Goal: Find contact information: Find contact information

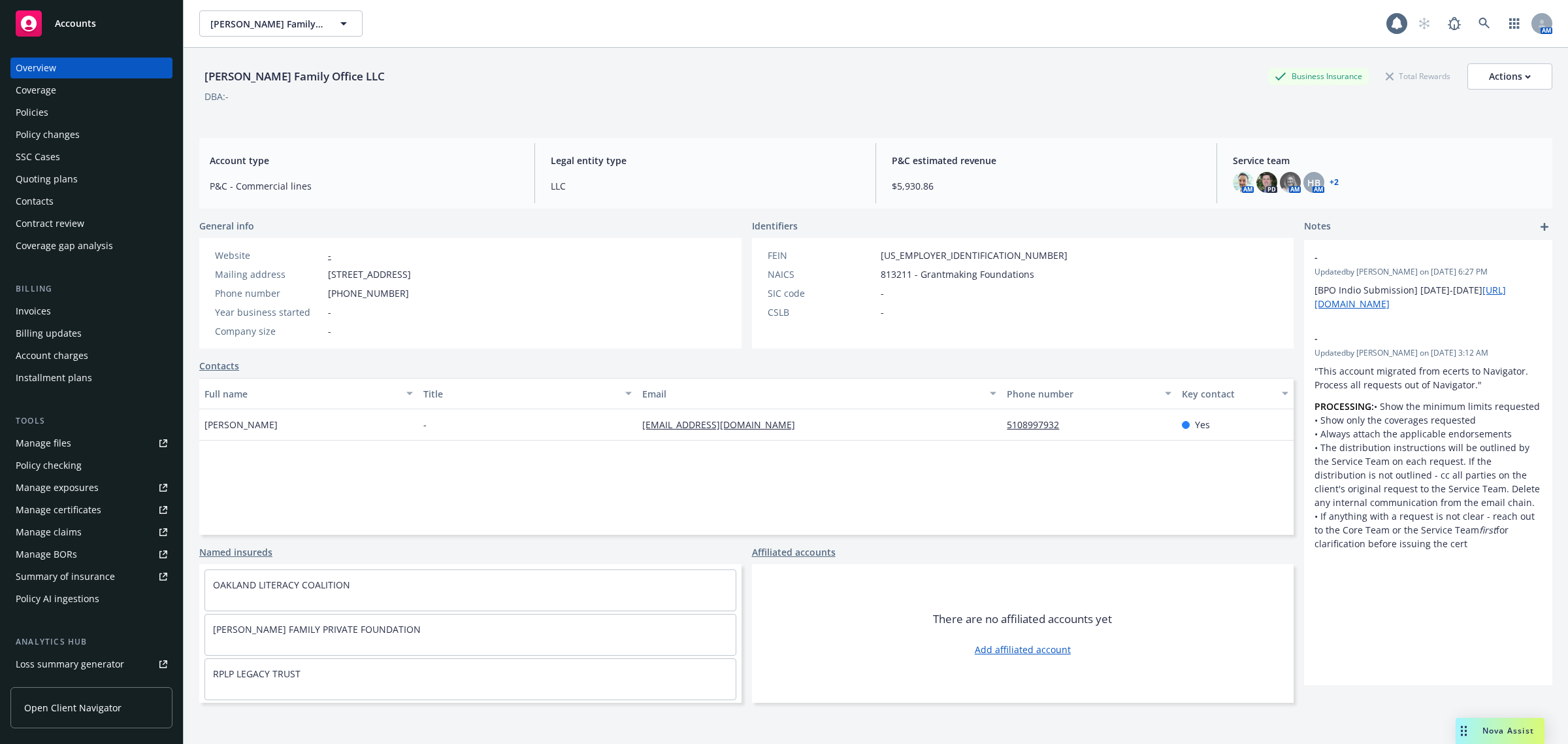
click at [66, 113] on div "Policies" at bounding box center [91, 112] width 152 height 21
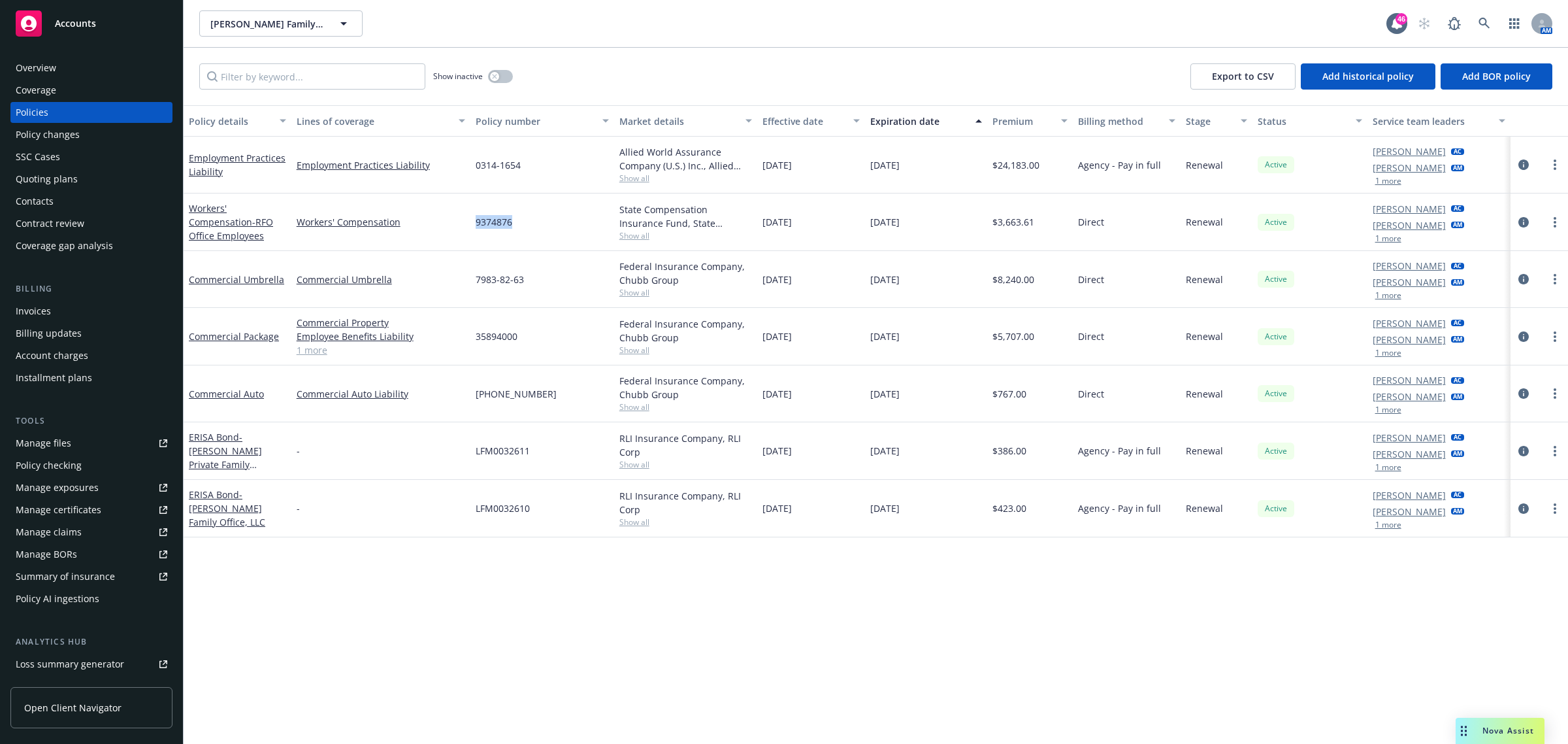
drag, startPoint x: 534, startPoint y: 233, endPoint x: 474, endPoint y: 233, distance: 60.0
click at [474, 233] on div "9374876" at bounding box center [542, 222] width 144 height 57
copy span "9374876"
click at [1480, 20] on icon at bounding box center [1483, 23] width 11 height 11
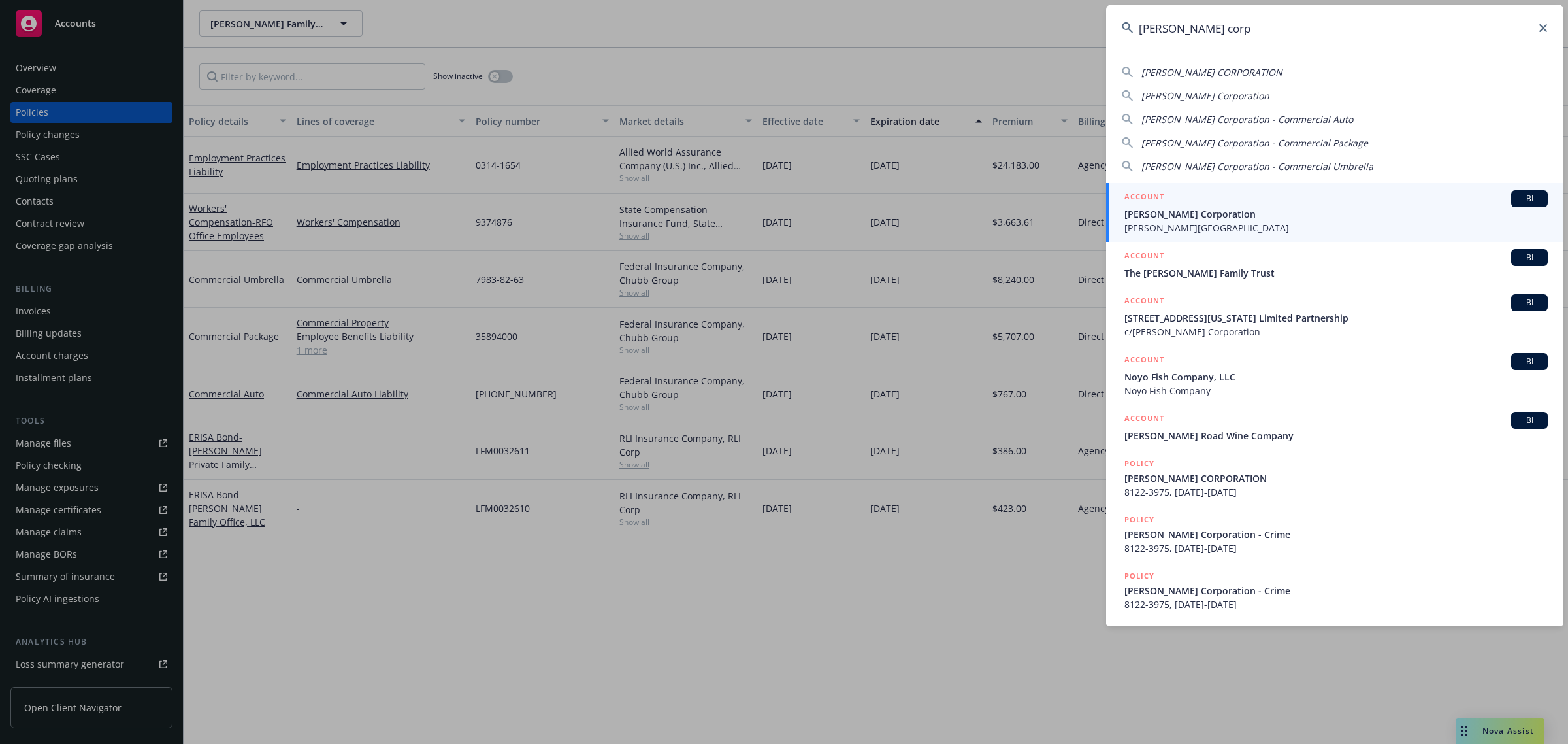
type input "[PERSON_NAME] corp"
click at [1243, 209] on span "[PERSON_NAME] Corporation" at bounding box center [1335, 214] width 423 height 14
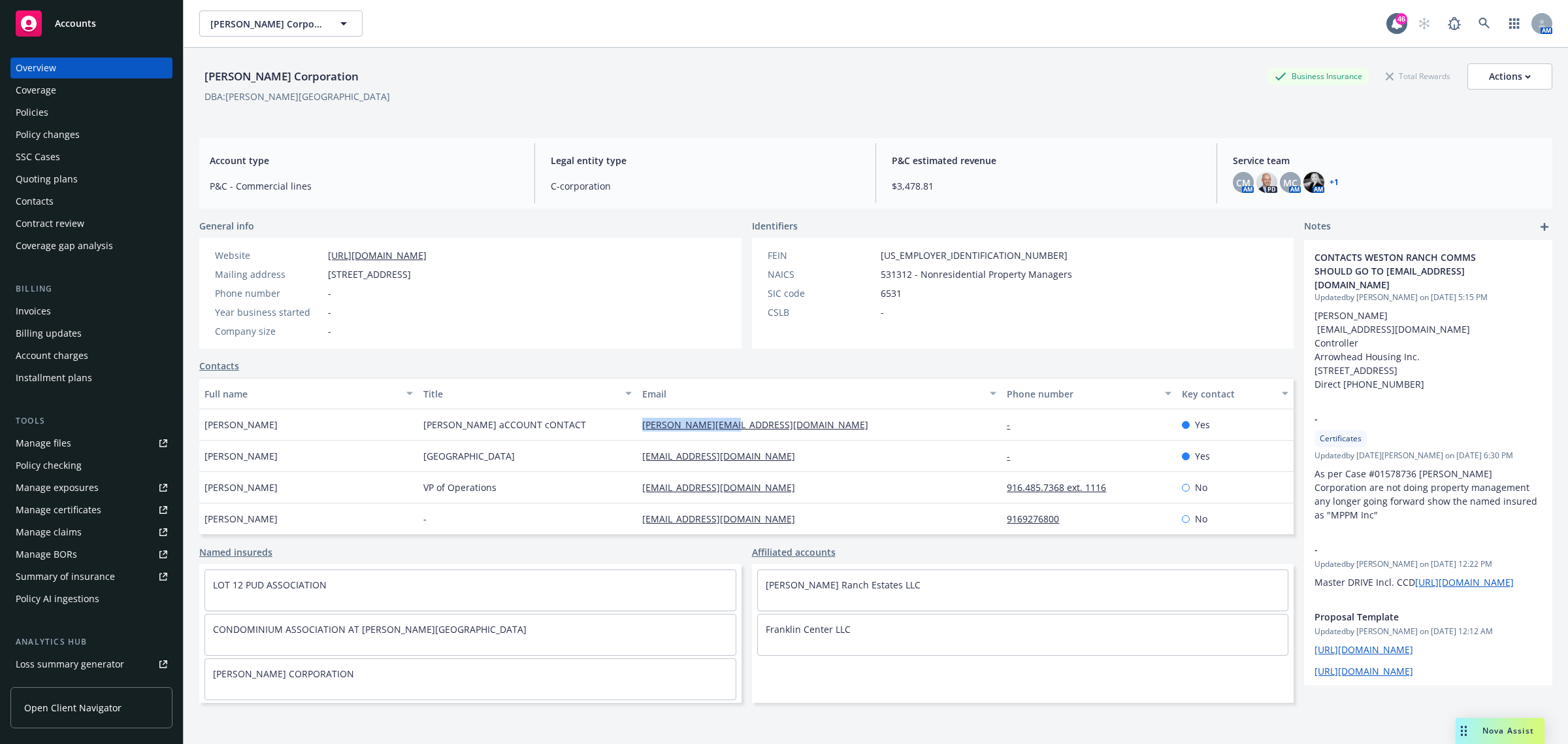
drag, startPoint x: 769, startPoint y: 425, endPoint x: 635, endPoint y: 421, distance: 134.1
click at [637, 421] on div "[PERSON_NAME][EMAIL_ADDRESS][DOMAIN_NAME]" at bounding box center [819, 425] width 364 height 32
copy link "[PERSON_NAME][EMAIL_ADDRESS][DOMAIN_NAME]"
click at [1463, 730] on icon "Drag to move" at bounding box center [1463, 731] width 6 height 10
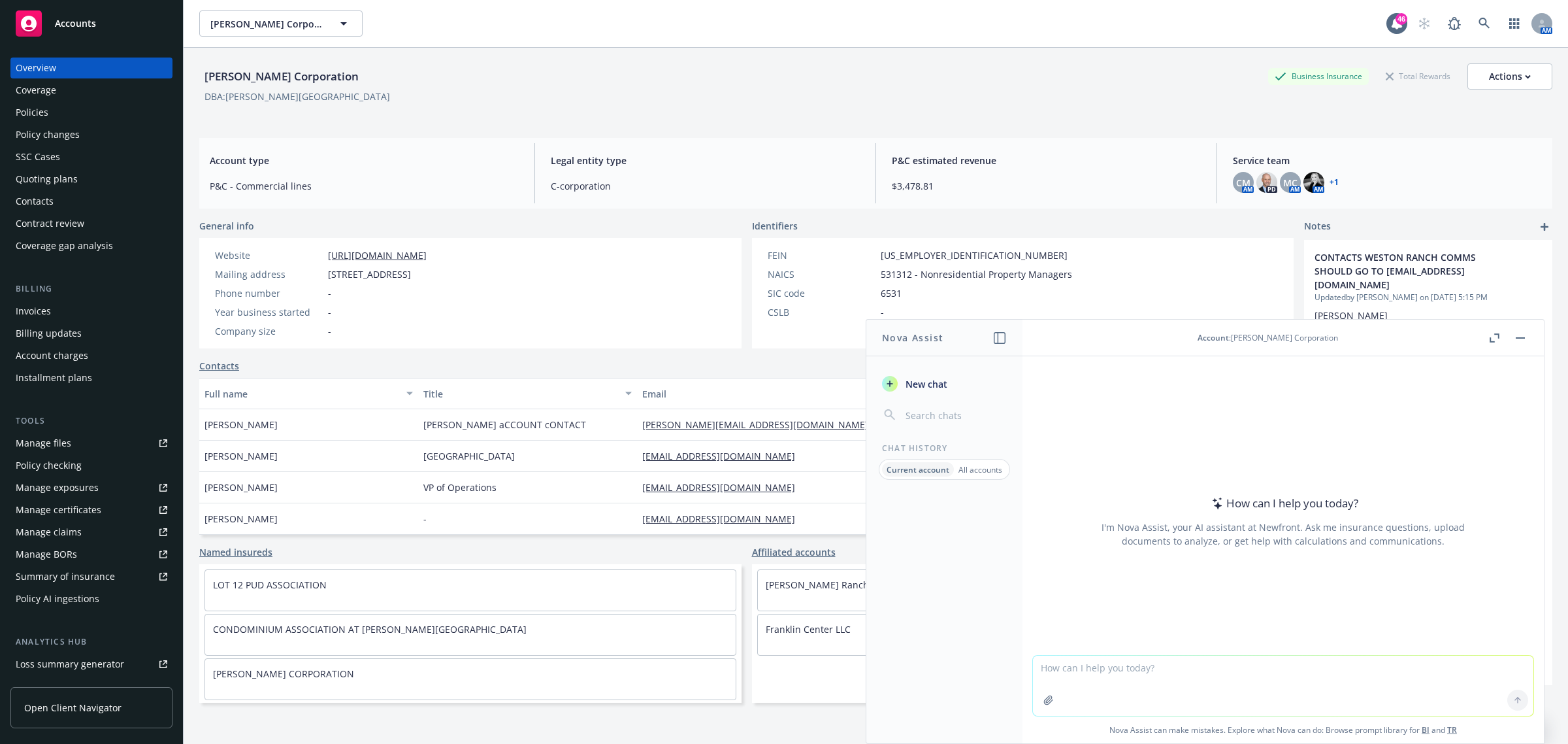
click at [1183, 682] on textarea at bounding box center [1283, 686] width 501 height 60
paste textarea "Hello [PERSON_NAME], I hope you are doing well. We have received the attached a…"
type textarea "write this more professionally Hello [PERSON_NAME], I hope you are doing well. …"
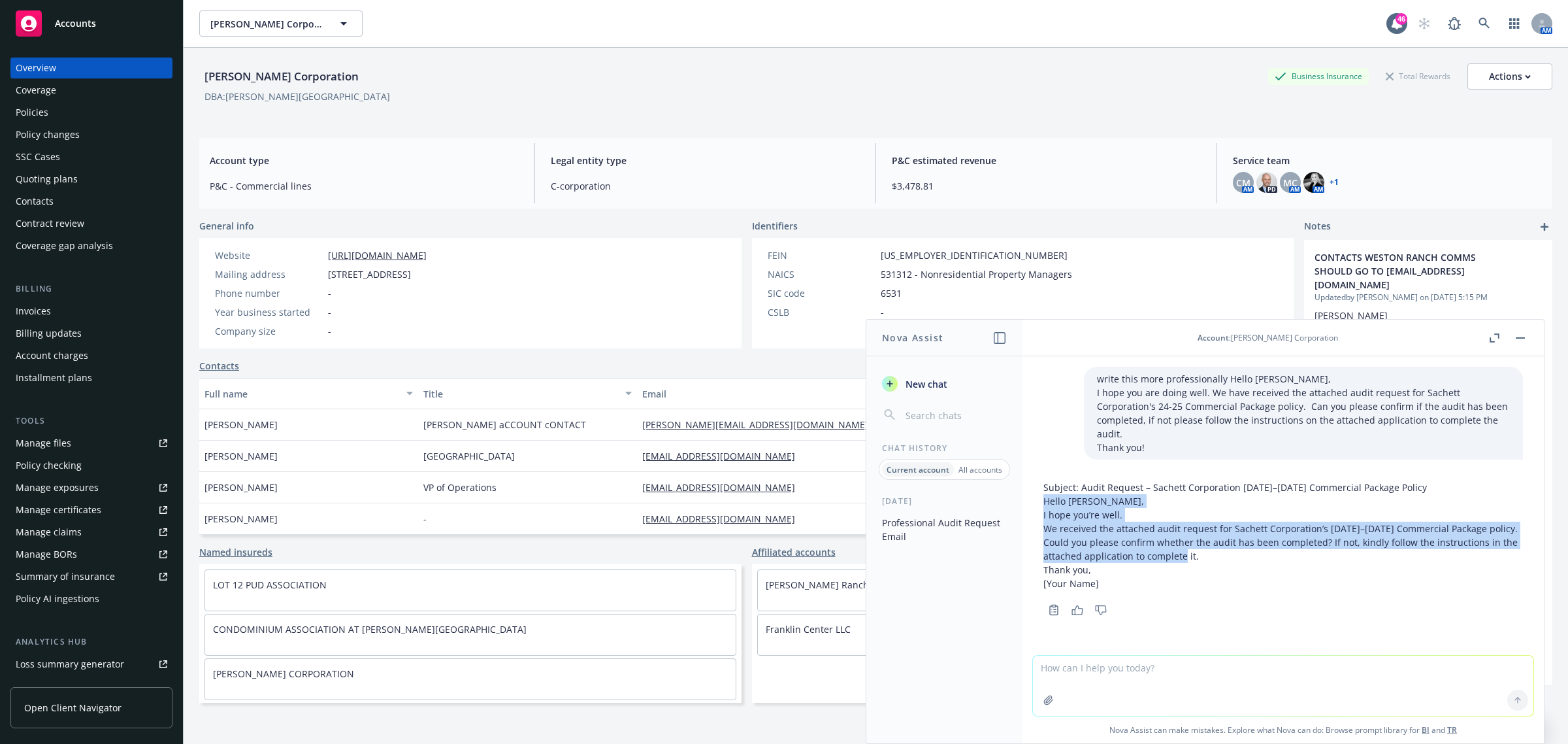
drag, startPoint x: 1046, startPoint y: 489, endPoint x: 1236, endPoint y: 543, distance: 197.5
click at [1236, 543] on div "Subject: Audit Request – Sachett Corporation [DATE]–[DATE] Commercial Package P…" at bounding box center [1282, 535] width 479 height 110
copy div "Hello [PERSON_NAME], I hope you’re well. We received the attached audit request…"
click at [1053, 664] on textarea at bounding box center [1283, 686] width 501 height 60
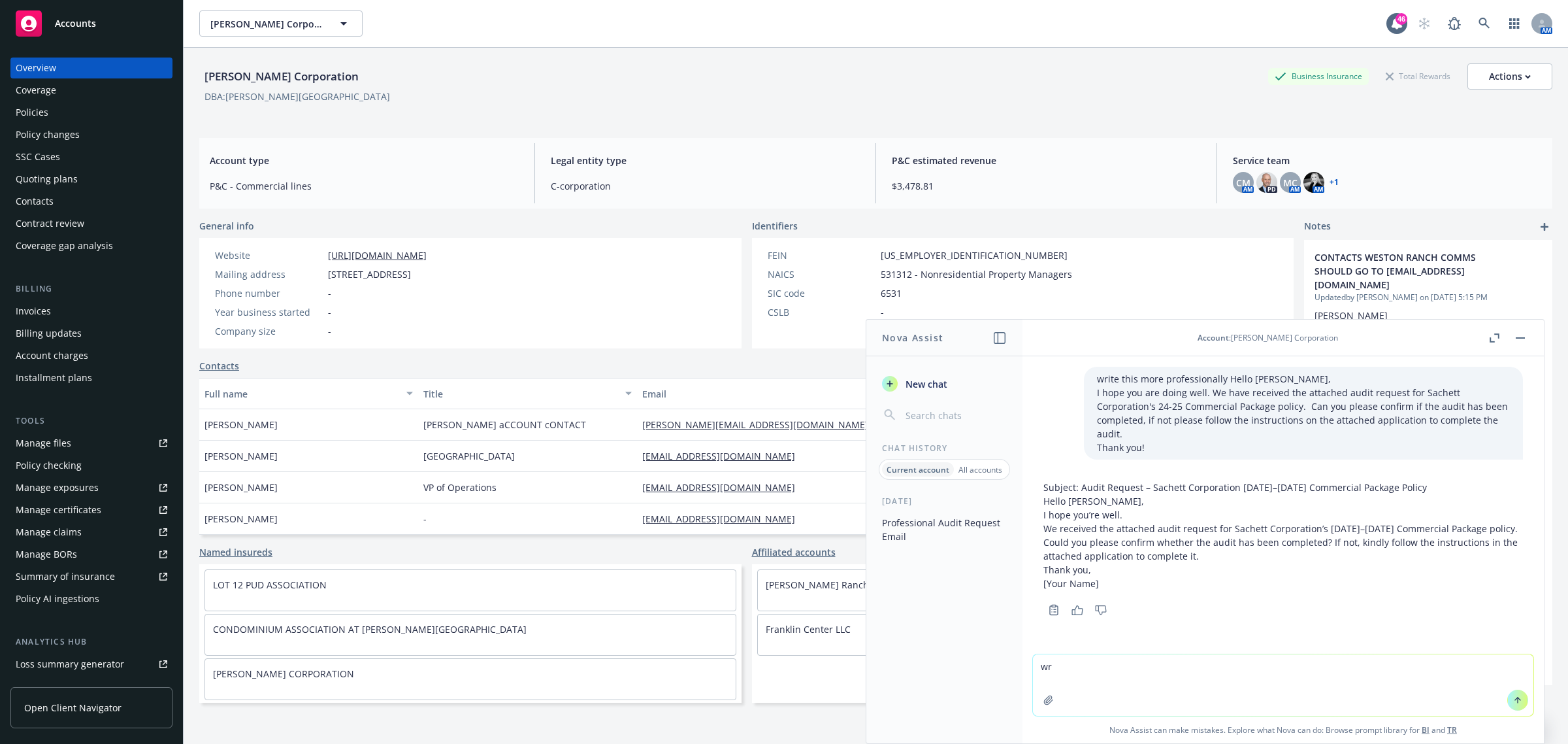
type textarea "w"
paste textarea "attached document to get this completed"
type textarea "phrase this better attached document to get this completed"
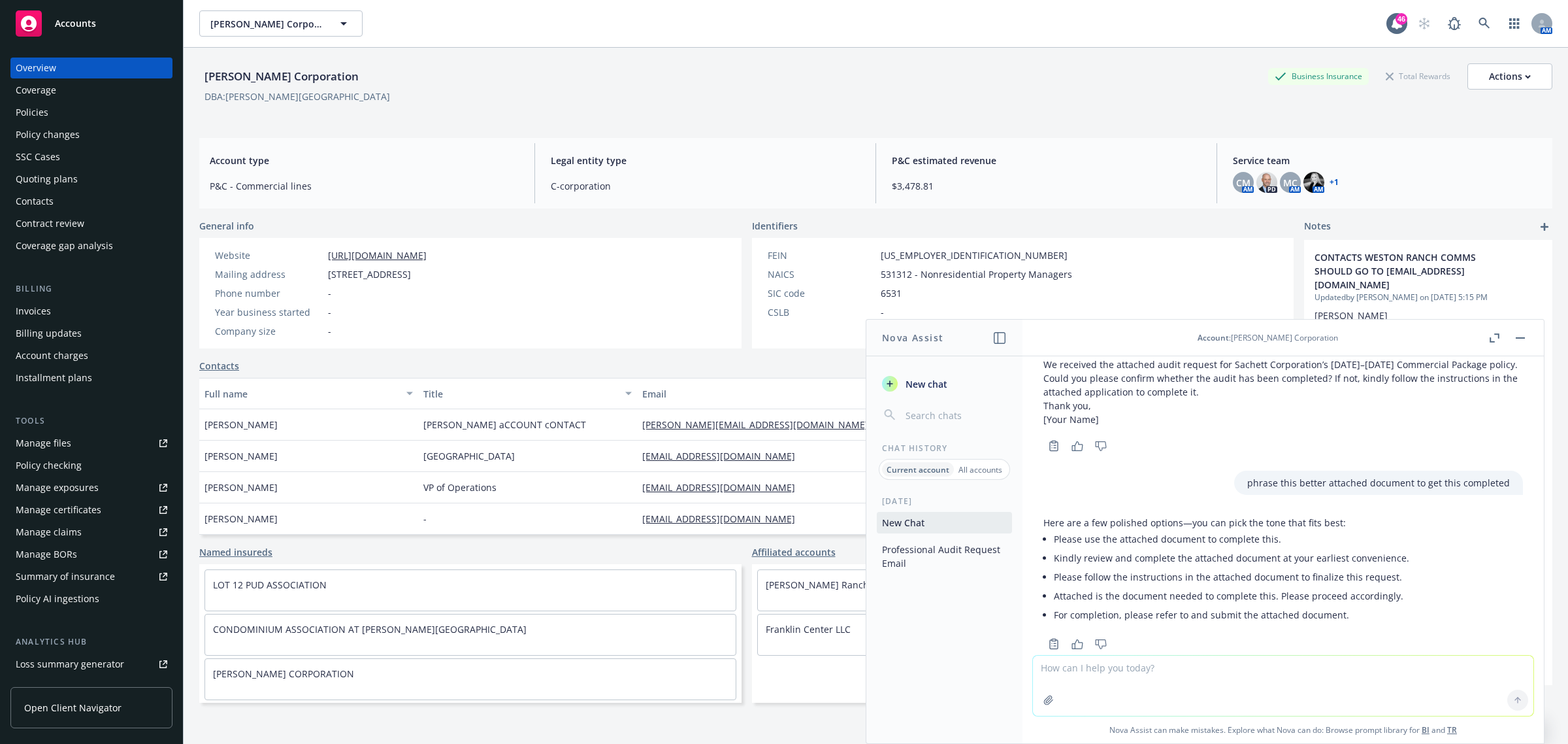
scroll to position [180, 0]
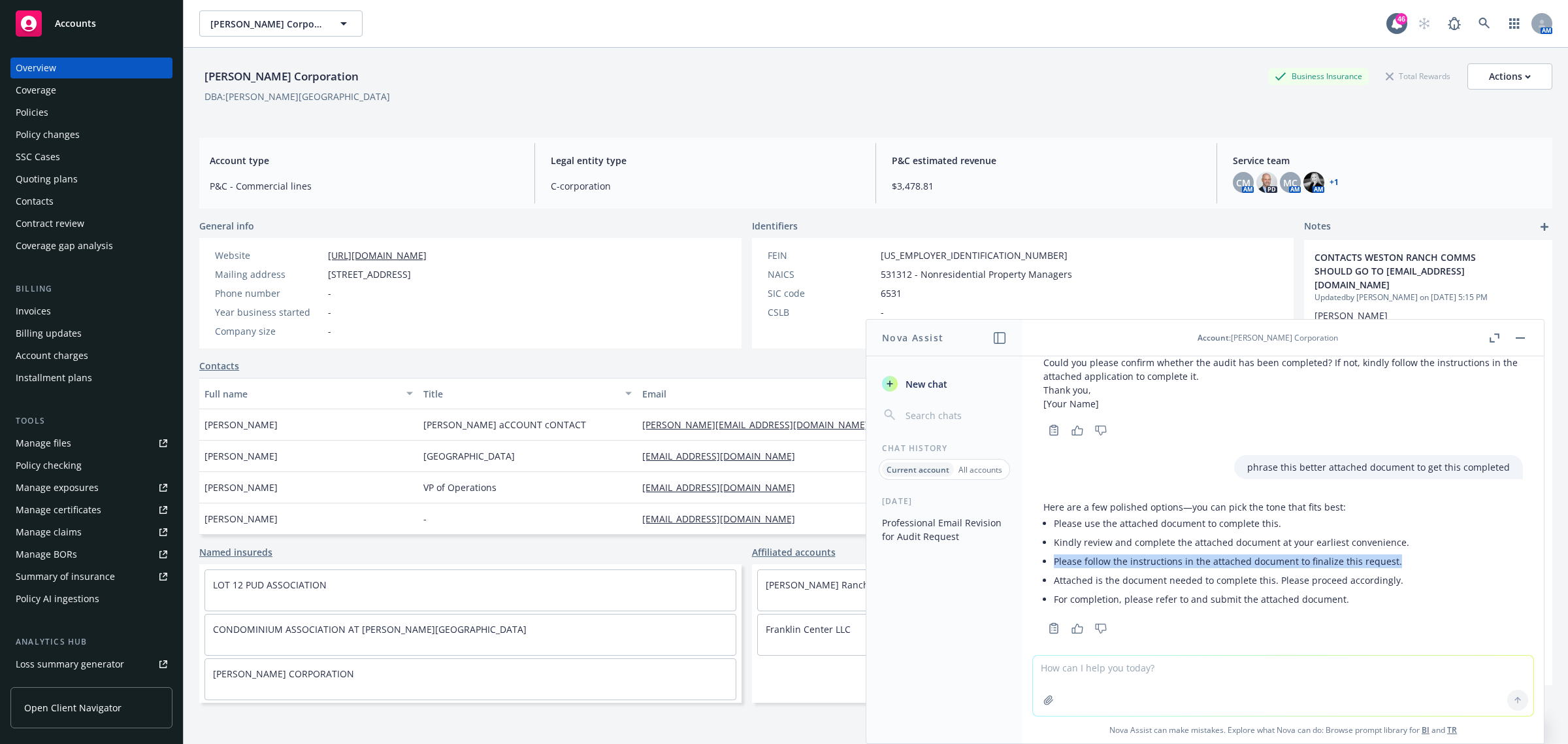
drag, startPoint x: 1394, startPoint y: 547, endPoint x: 1053, endPoint y: 546, distance: 341.0
click at [1055, 552] on li "Please follow the instructions in the attached document to finalize this reques…" at bounding box center [1231, 561] width 356 height 19
copy li "Please follow the instructions in the attached document to finalize this reques…"
click at [1519, 337] on button "button" at bounding box center [1519, 337] width 15 height 15
